Goal: Transaction & Acquisition: Obtain resource

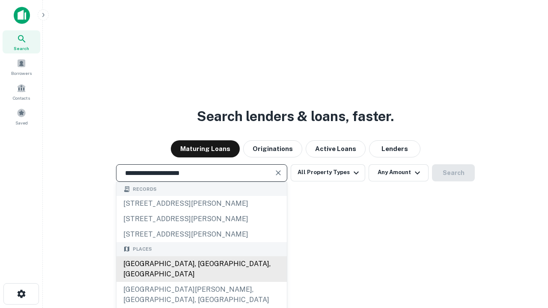
click at [201, 282] on div "Santa Monica, CA, USA" at bounding box center [201, 269] width 170 height 26
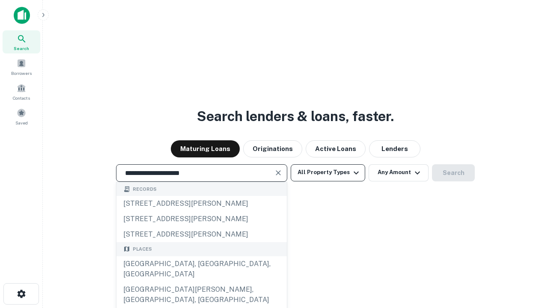
click at [328, 172] on button "All Property Types" at bounding box center [327, 172] width 74 height 17
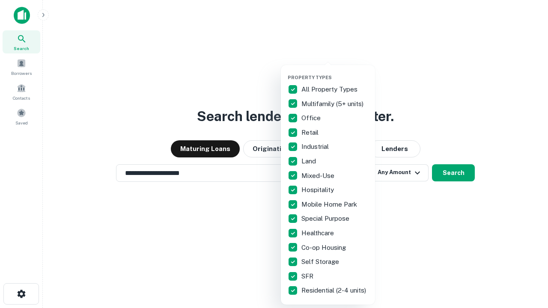
type input "**********"
click at [335, 72] on button "button" at bounding box center [334, 72] width 94 height 0
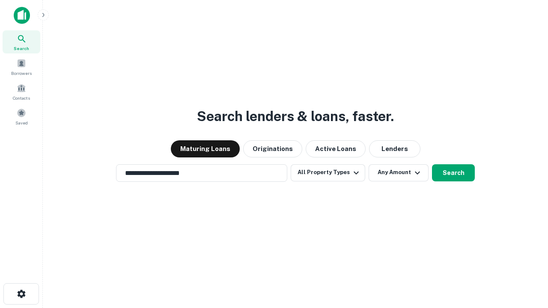
scroll to position [5, 103]
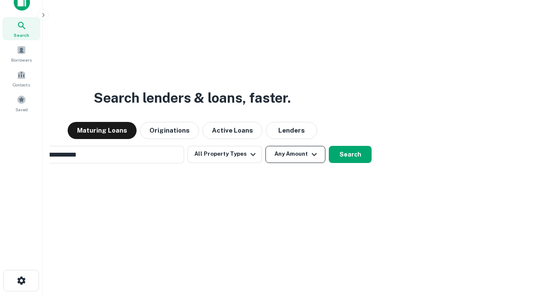
click at [265, 146] on button "Any Amount" at bounding box center [295, 154] width 60 height 17
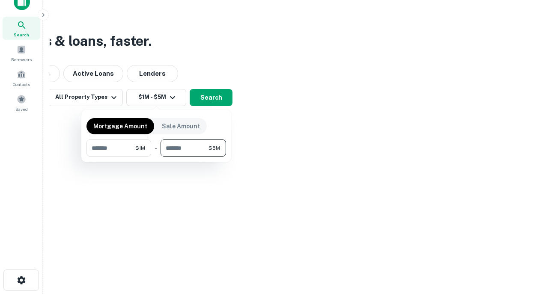
type input "*******"
click at [156, 157] on button "button" at bounding box center [155, 157] width 139 height 0
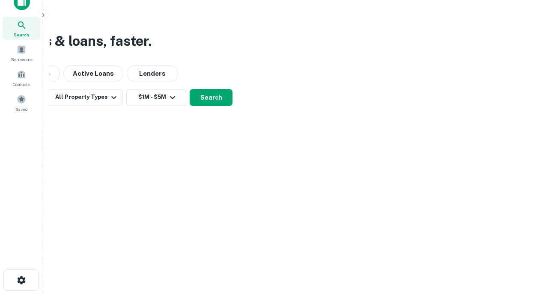
scroll to position [5, 158]
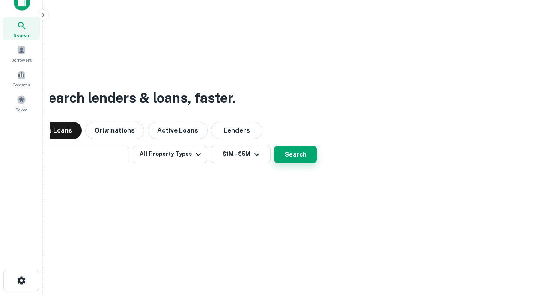
click at [274, 146] on button "Search" at bounding box center [295, 154] width 43 height 17
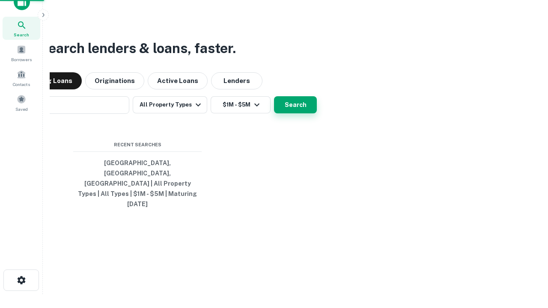
scroll to position [23, 242]
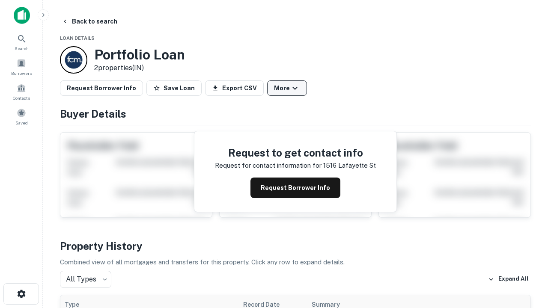
click at [287, 88] on button "More" at bounding box center [287, 87] width 40 height 15
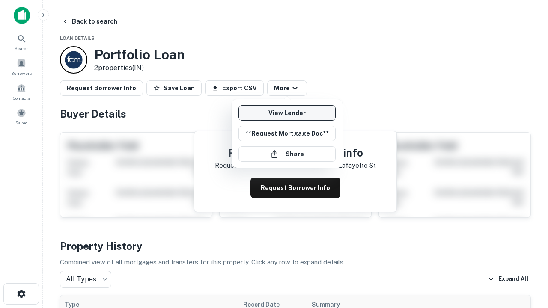
click at [287, 113] on link "View Lender" at bounding box center [286, 112] width 97 height 15
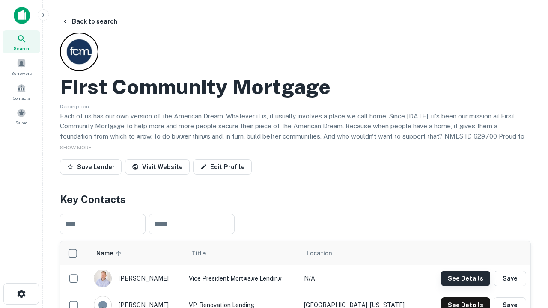
click at [465, 278] on button "See Details" at bounding box center [465, 278] width 49 height 15
